Goal: Task Accomplishment & Management: Use online tool/utility

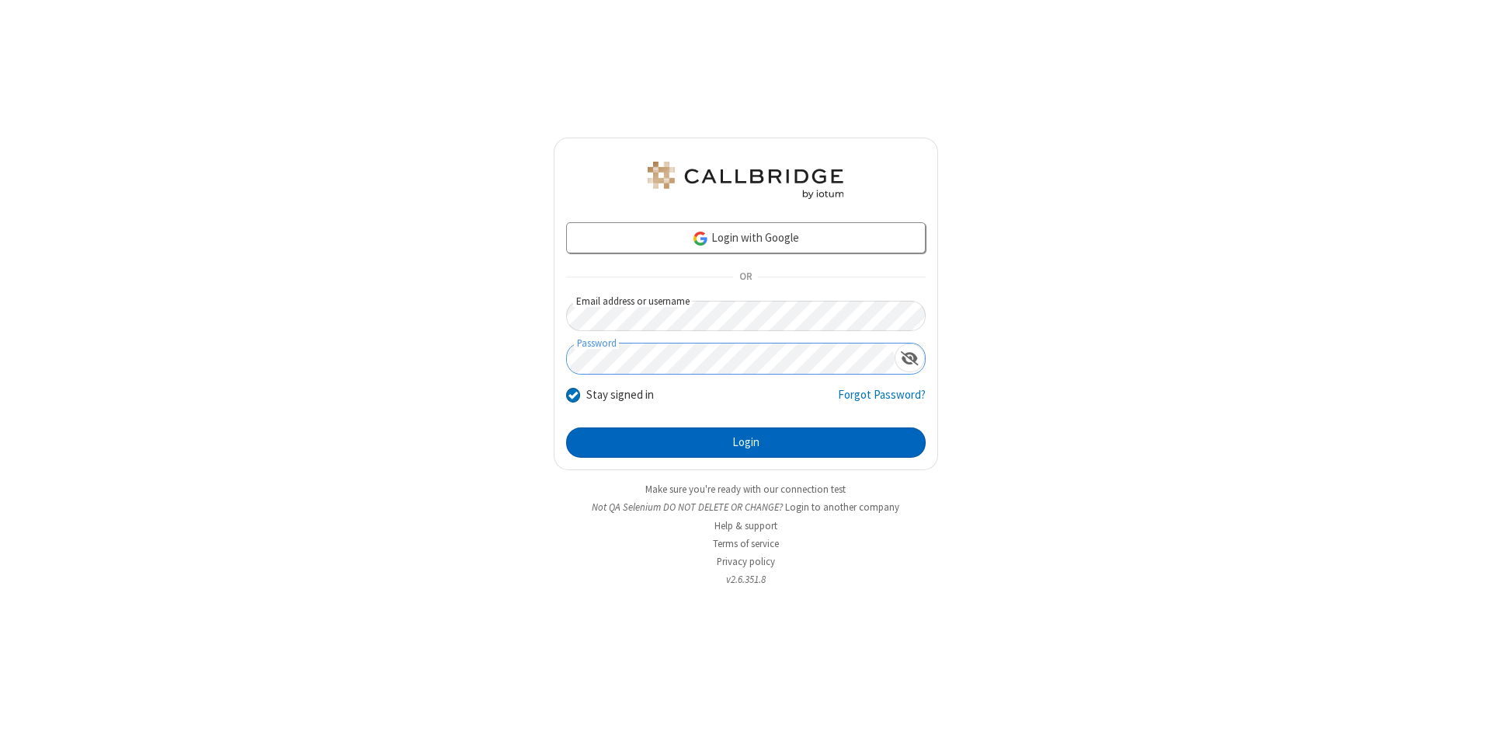
click at [746, 443] on button "Login" at bounding box center [746, 442] width 360 height 31
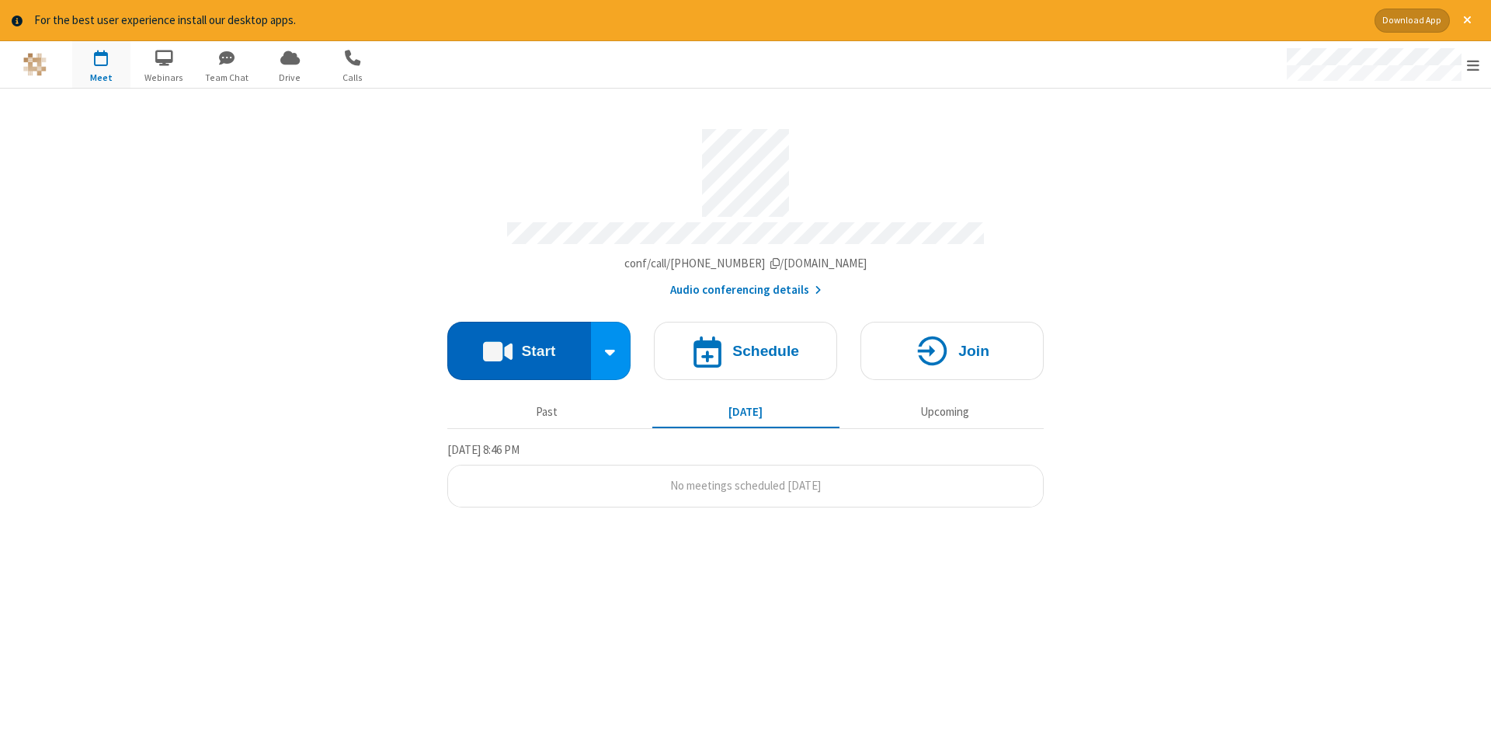
click at [519, 345] on button "Start" at bounding box center [519, 351] width 144 height 58
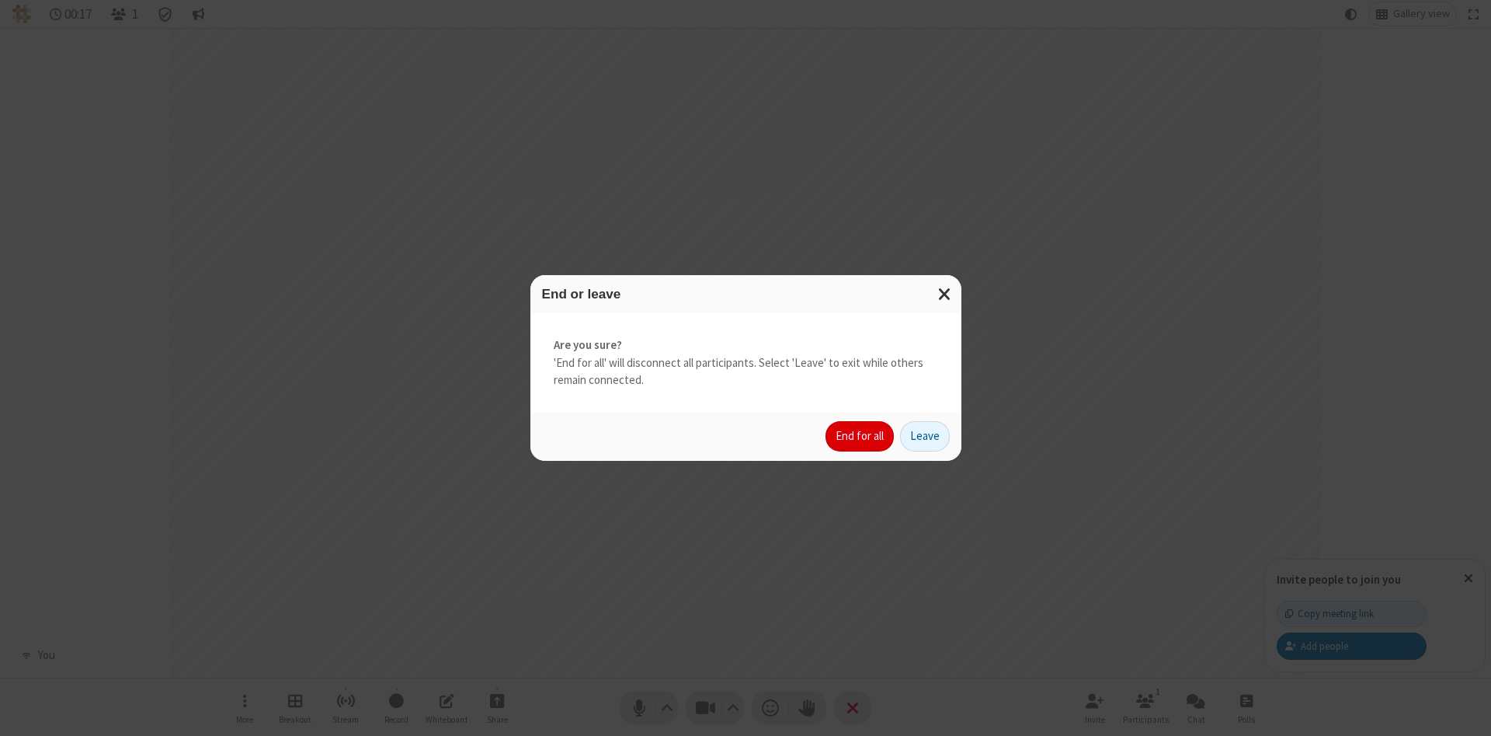
click at [861, 436] on button "End for all" at bounding box center [860, 436] width 68 height 31
